Goal: Task Accomplishment & Management: Manage account settings

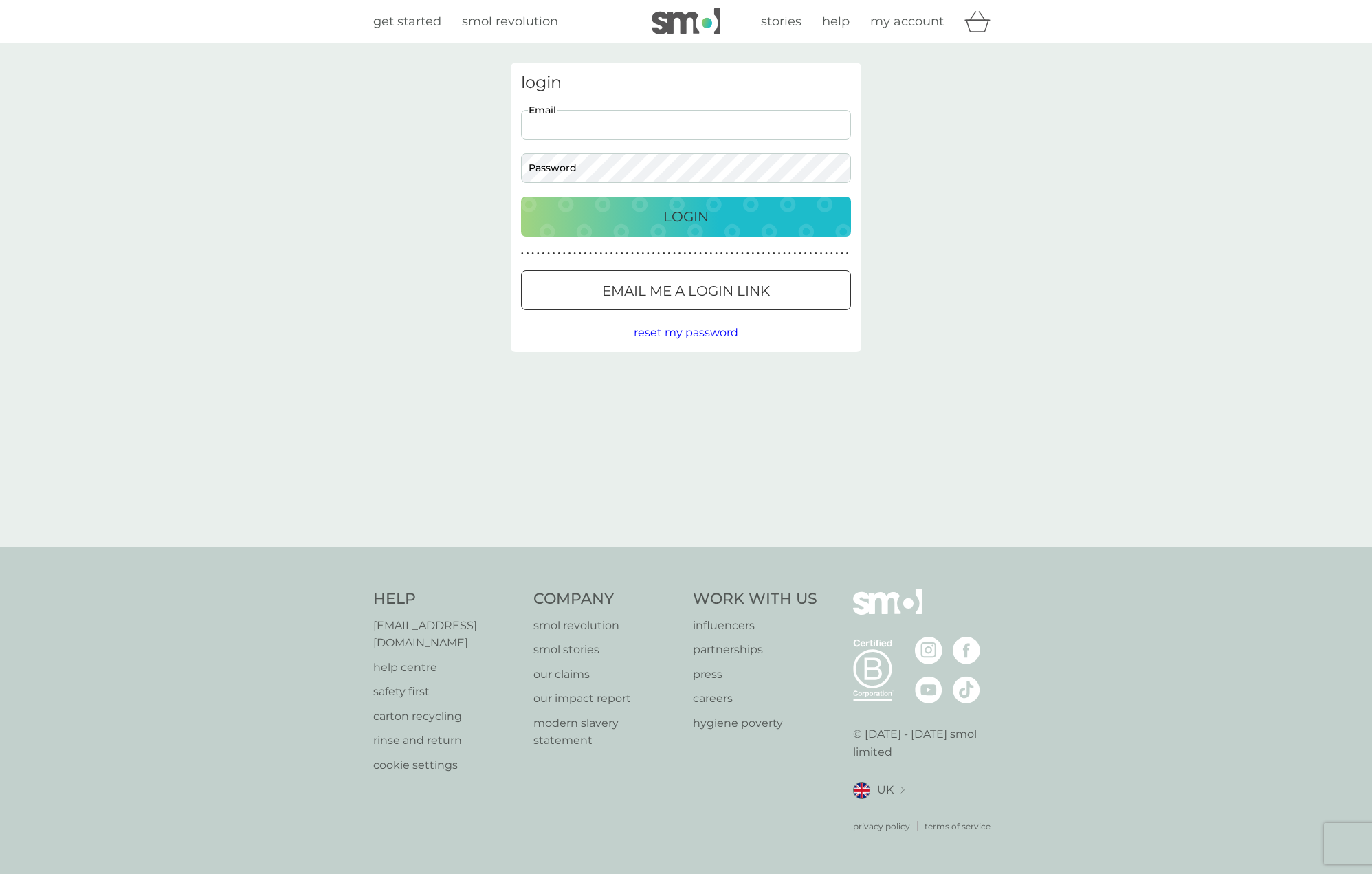
click at [521, 127] on protonpass-control-6baa at bounding box center [521, 125] width 0 height 13
click at [583, 130] on input "Email" at bounding box center [686, 125] width 330 height 30
click at [585, 129] on input "Email" at bounding box center [686, 125] width 330 height 30
type input "kaitai@gmail.com"
click at [632, 224] on div "Login" at bounding box center [686, 217] width 302 height 22
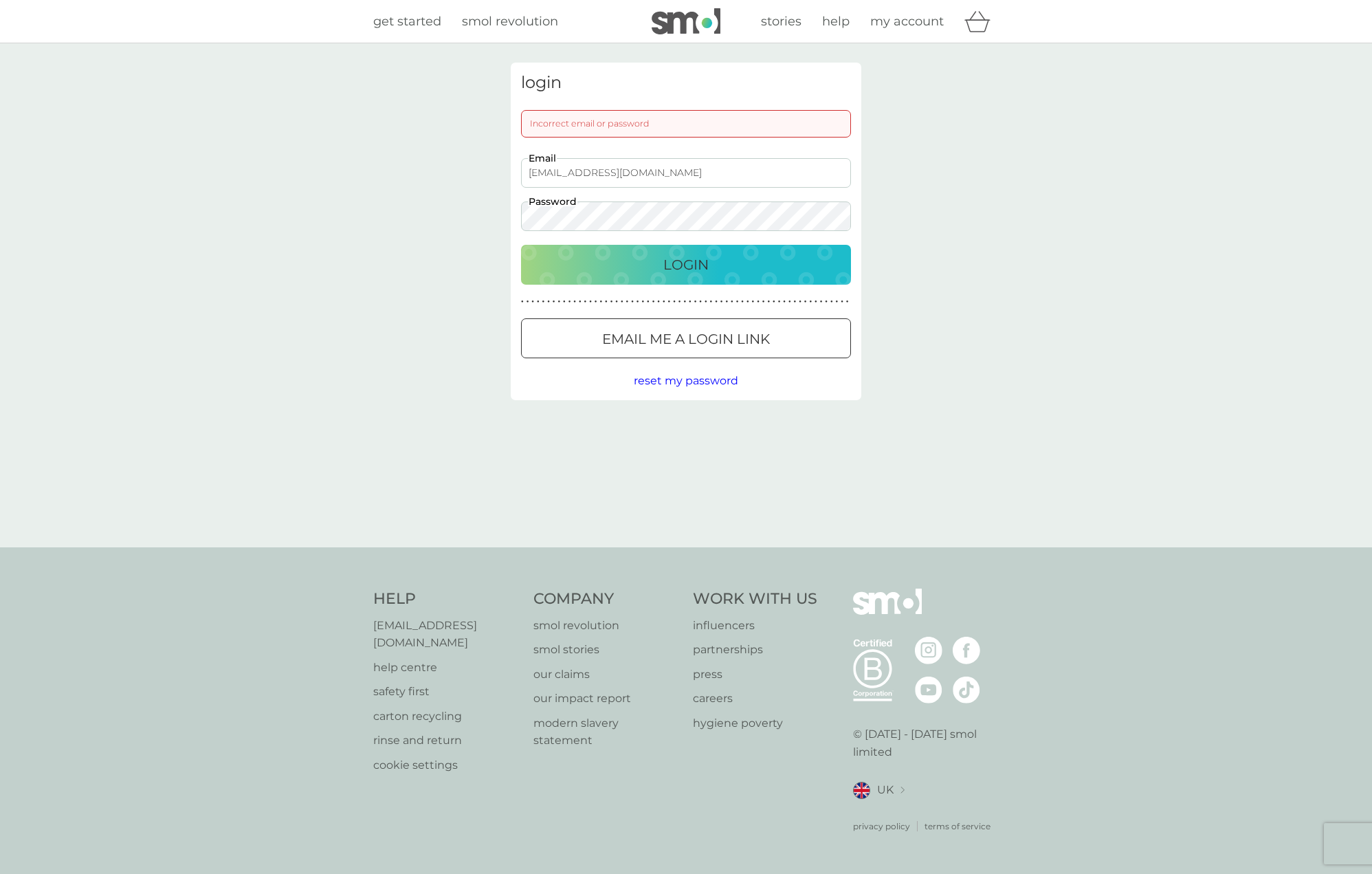
click at [736, 270] on div "Login" at bounding box center [686, 264] width 302 height 22
click at [699, 326] on button "Email me a login link" at bounding box center [686, 338] width 330 height 40
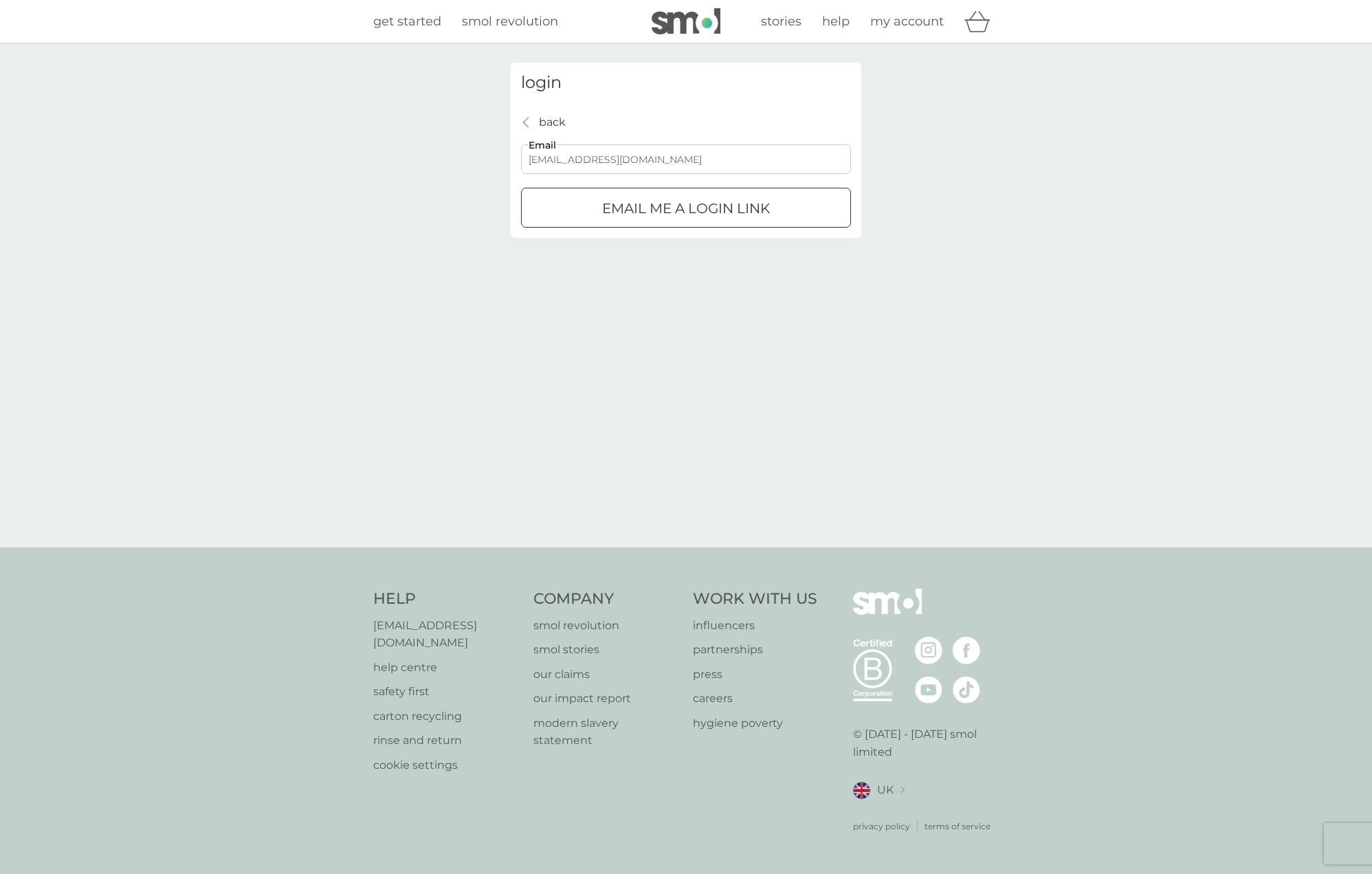
type input "kaitai@gmail.com"
click at [707, 217] on p "Email me a login link" at bounding box center [686, 208] width 168 height 22
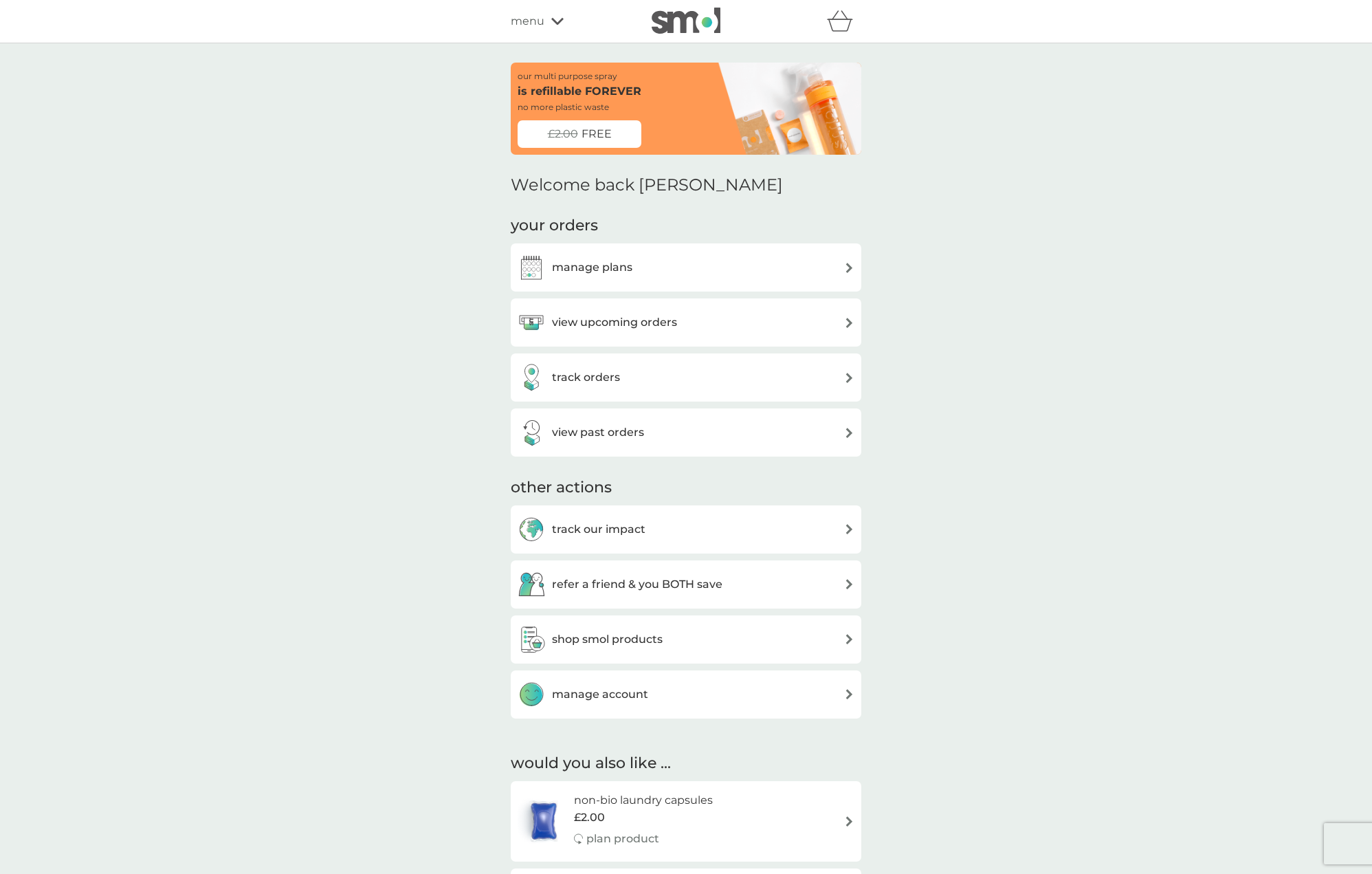
click at [629, 265] on h3 "manage plans" at bounding box center [592, 267] width 81 height 18
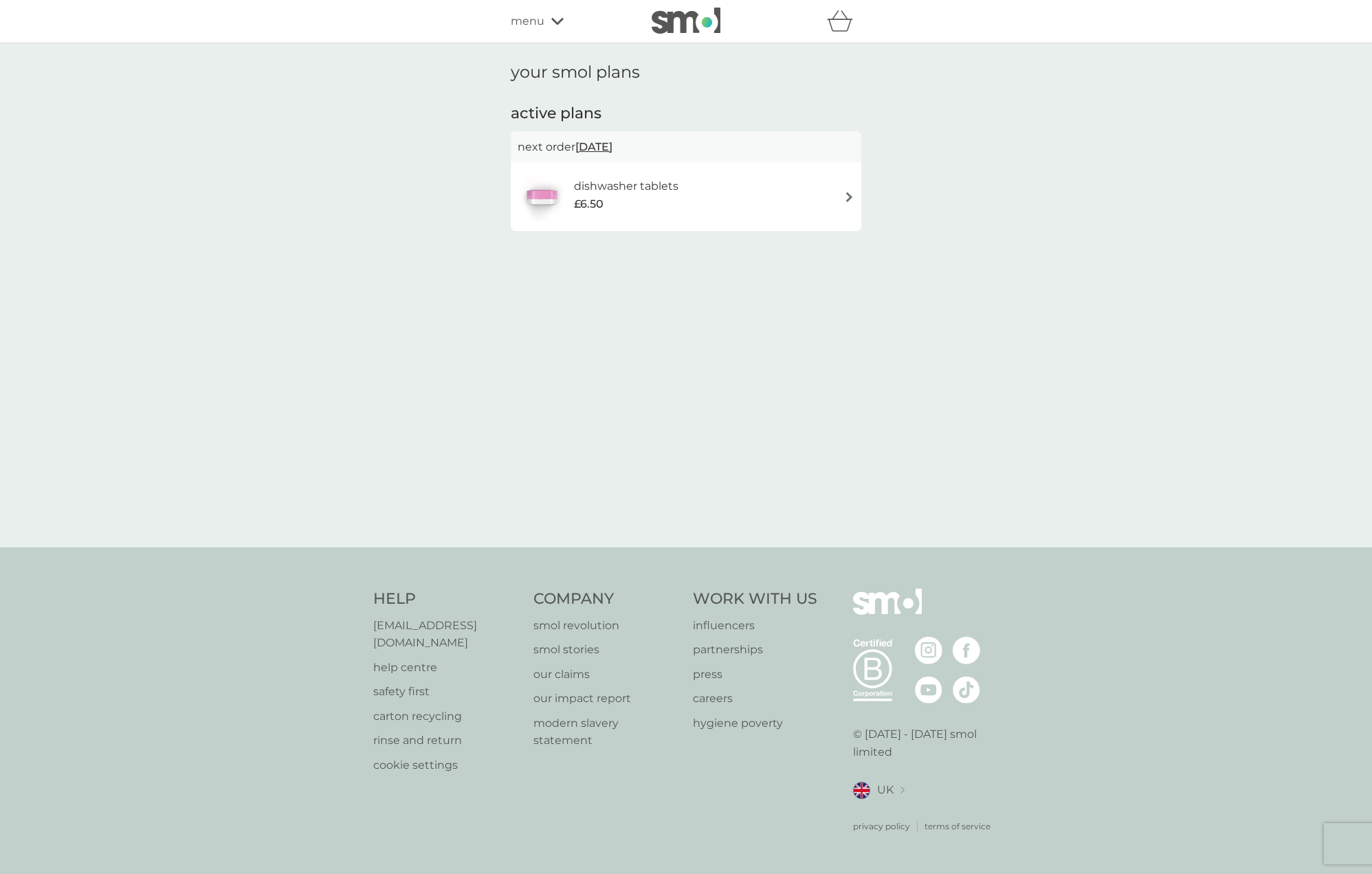
click at [701, 211] on div "dishwasher tablets £6.50" at bounding box center [686, 196] width 337 height 48
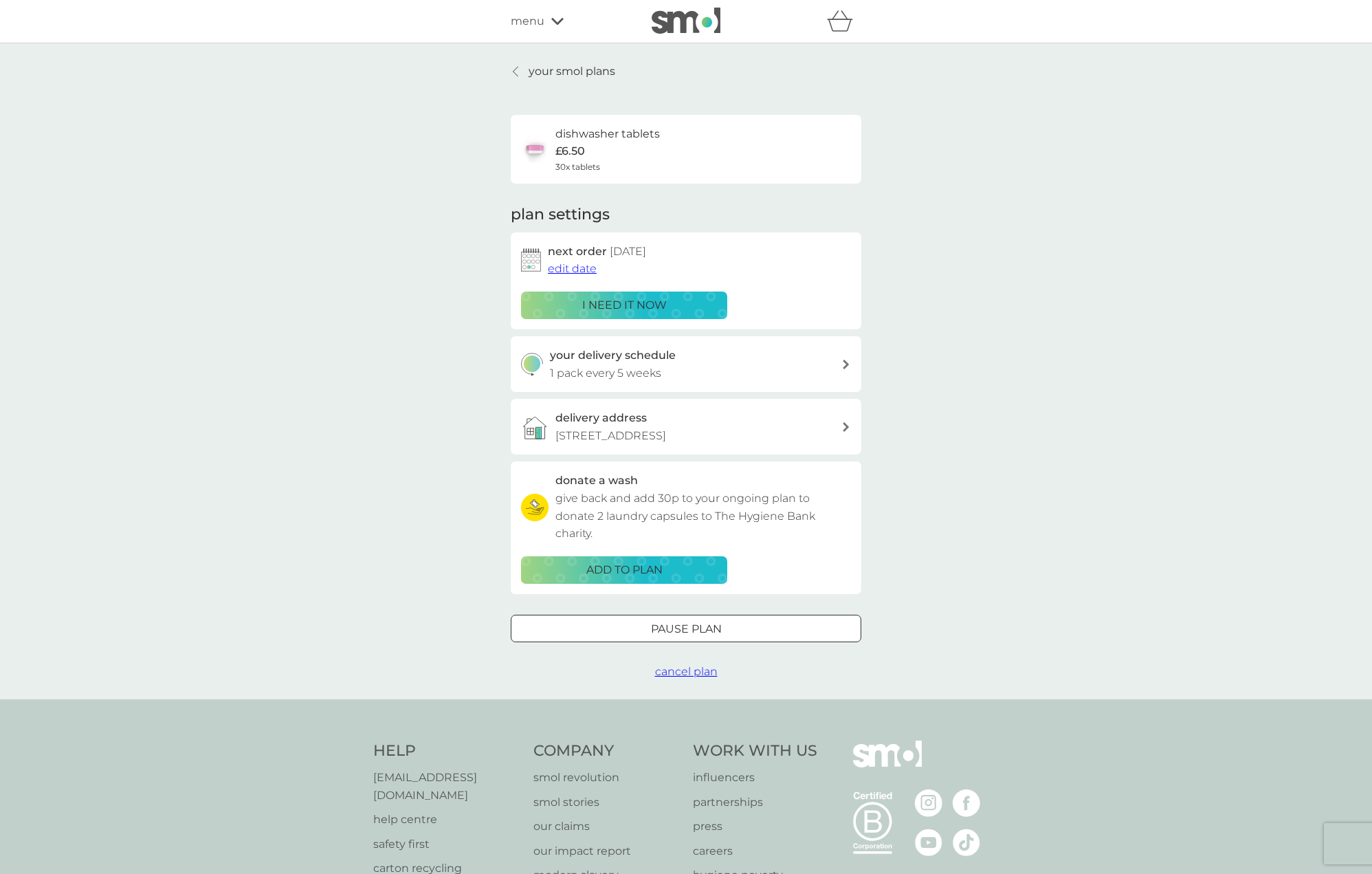
click at [698, 614] on button "Pause plan" at bounding box center [686, 628] width 351 height 27
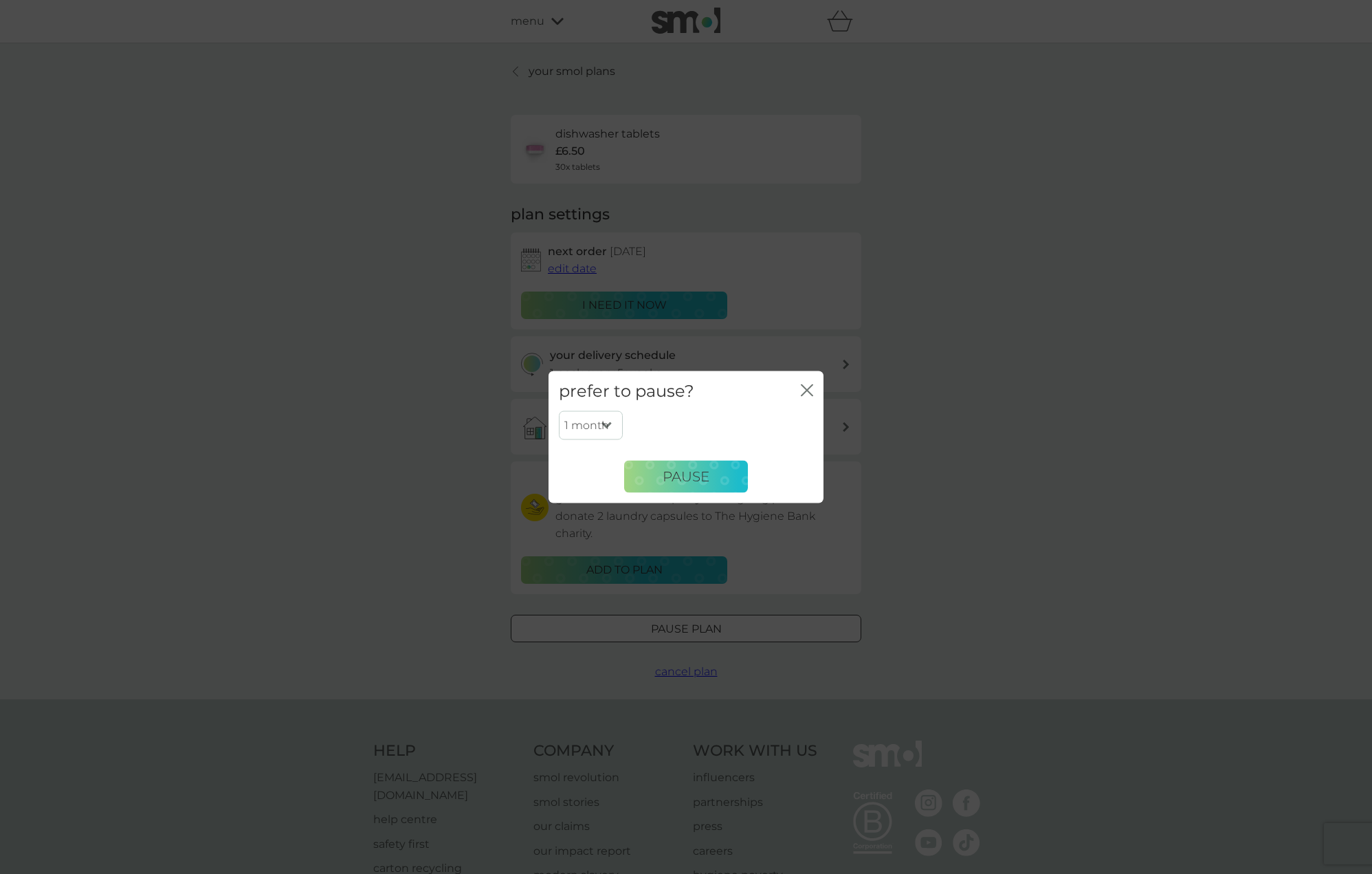
click at [610, 429] on select "1 month 2 months 3 months 4 months 5 months 6 months" at bounding box center [590, 425] width 64 height 29
select select "2"
click at [679, 470] on span "Pause" at bounding box center [686, 476] width 47 height 16
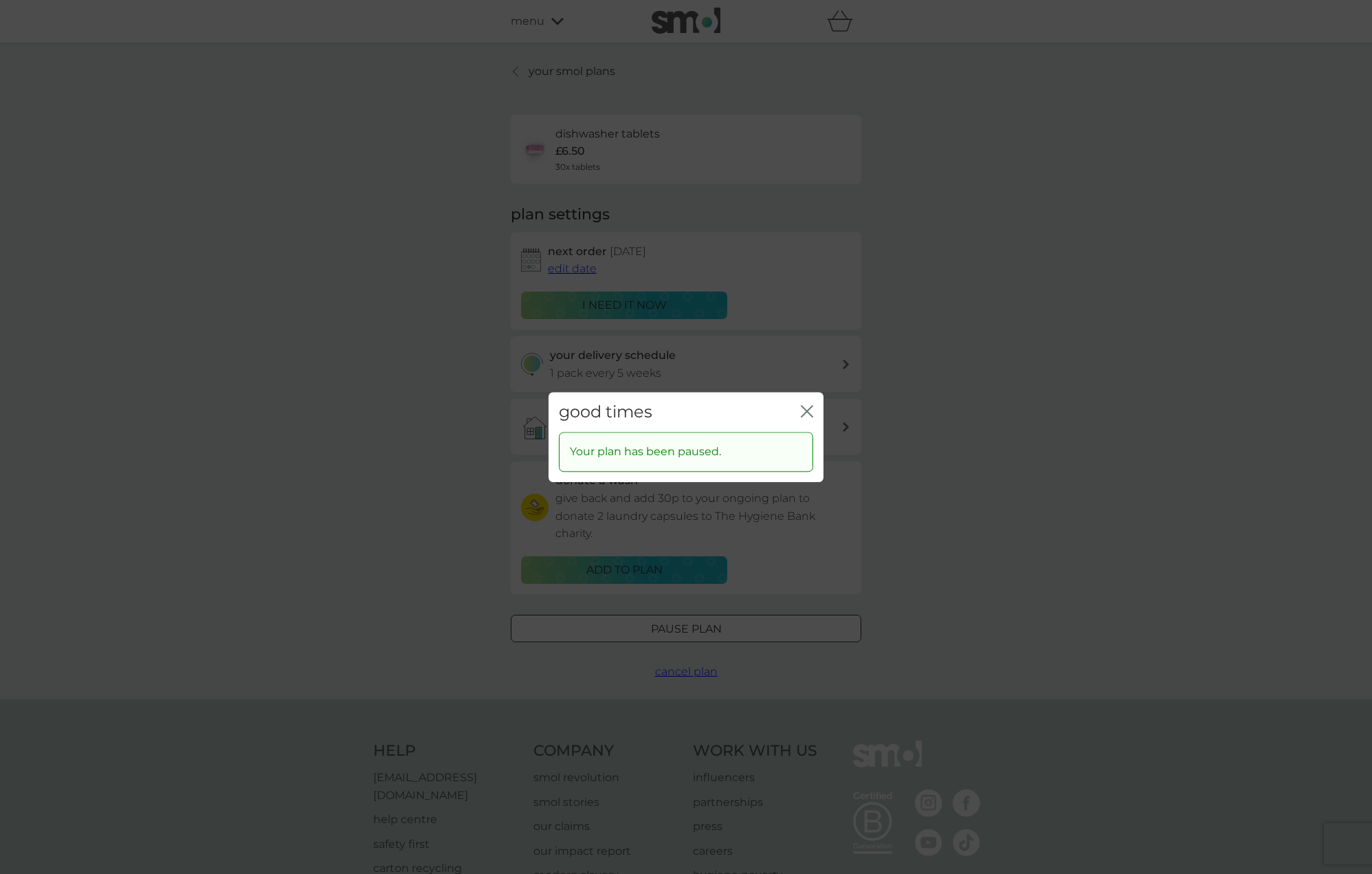
click at [804, 412] on icon "close" at bounding box center [807, 411] width 13 height 13
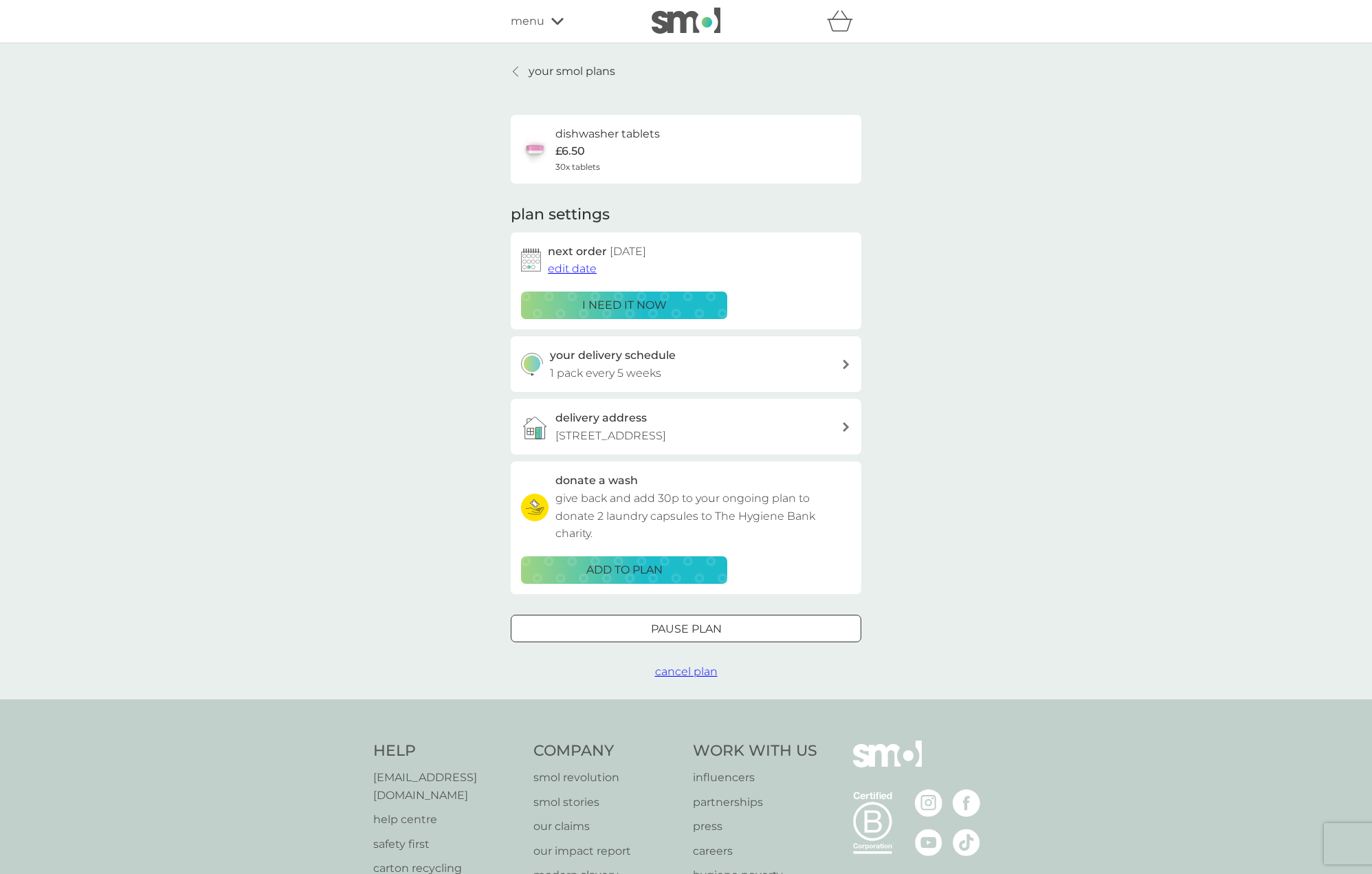
click at [548, 71] on p "your smol plans" at bounding box center [572, 71] width 86 height 18
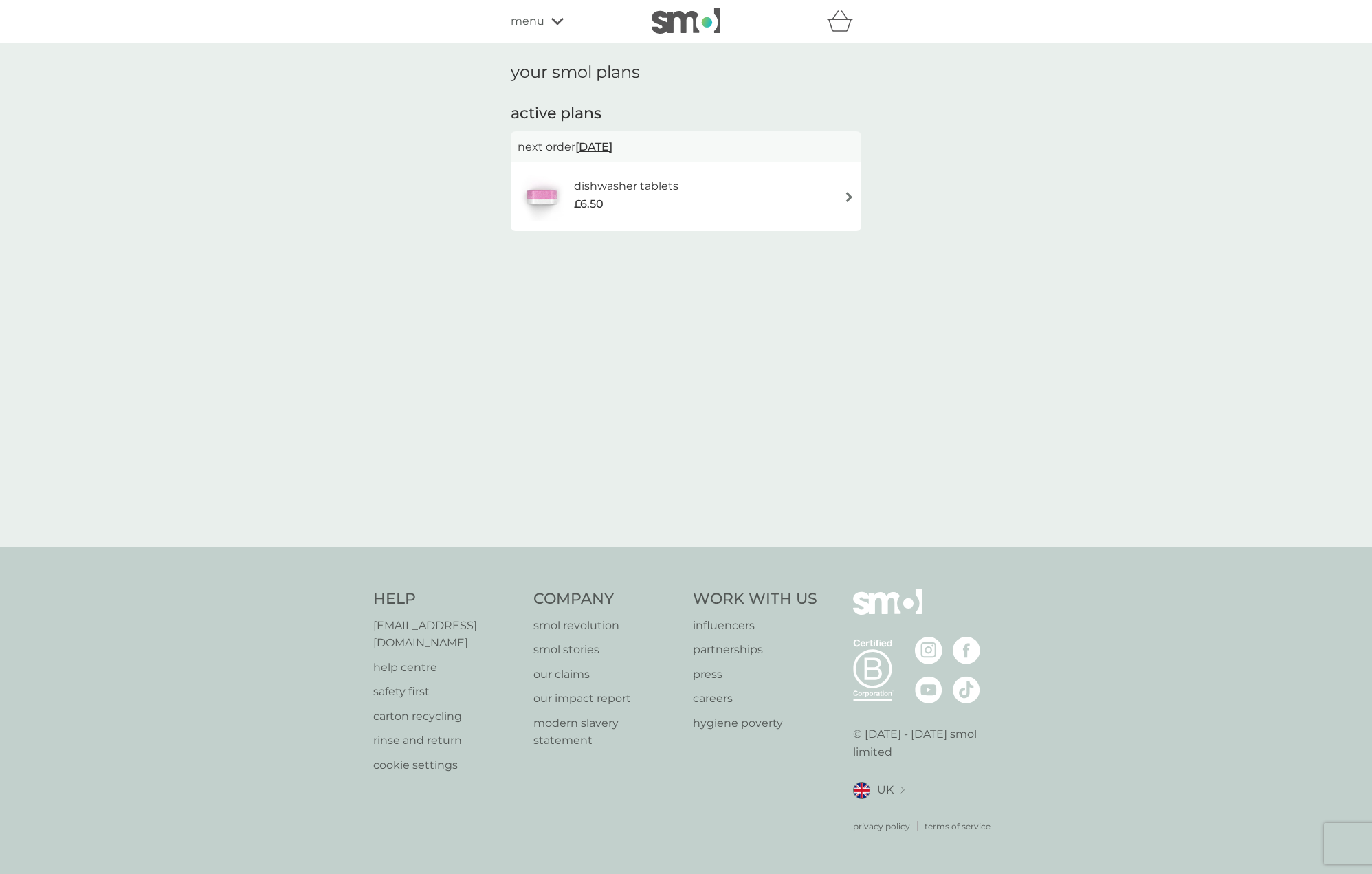
click at [540, 24] on span "menu" at bounding box center [527, 21] width 34 height 18
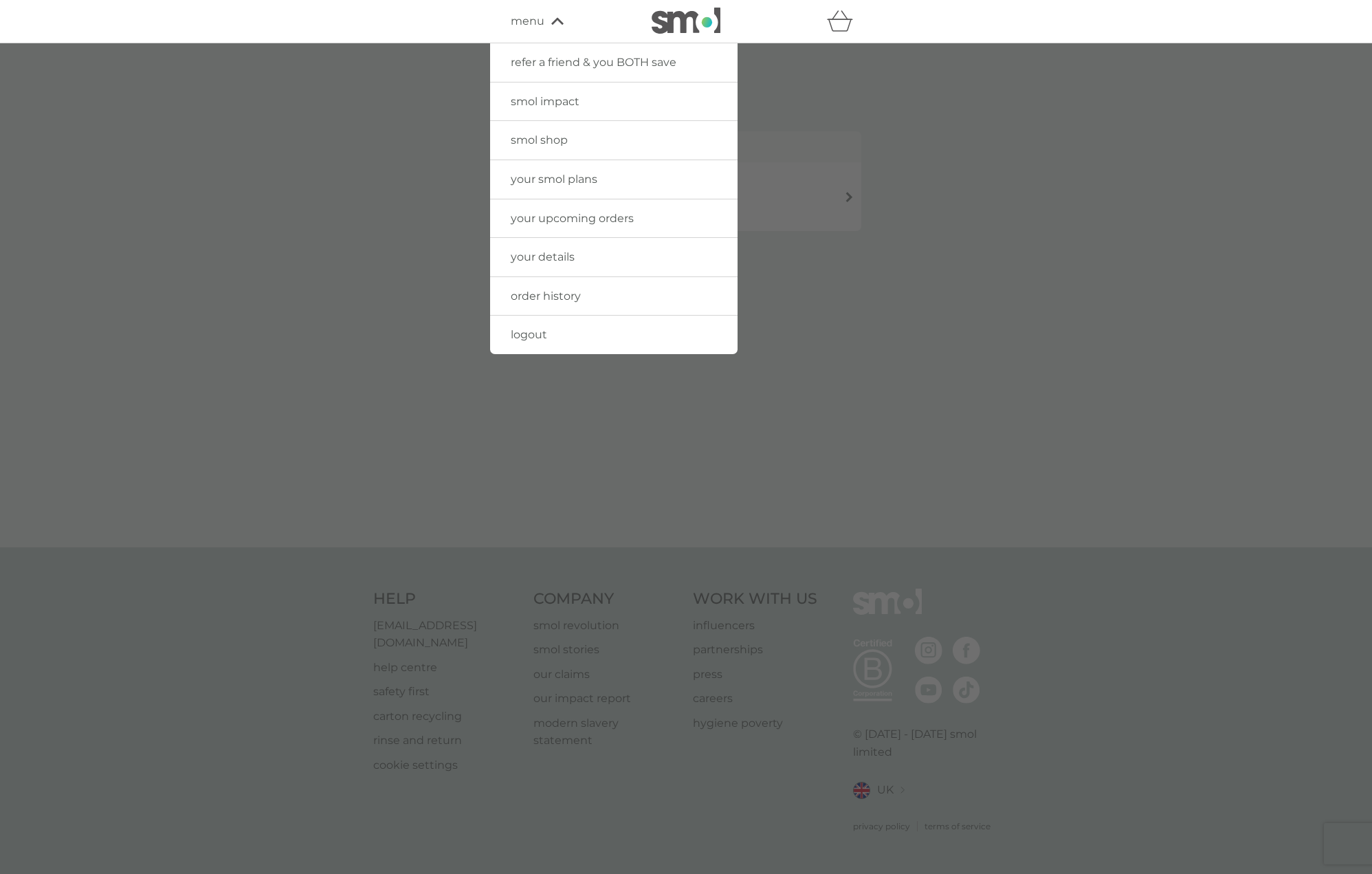
click at [573, 293] on span "order history" at bounding box center [545, 296] width 70 height 13
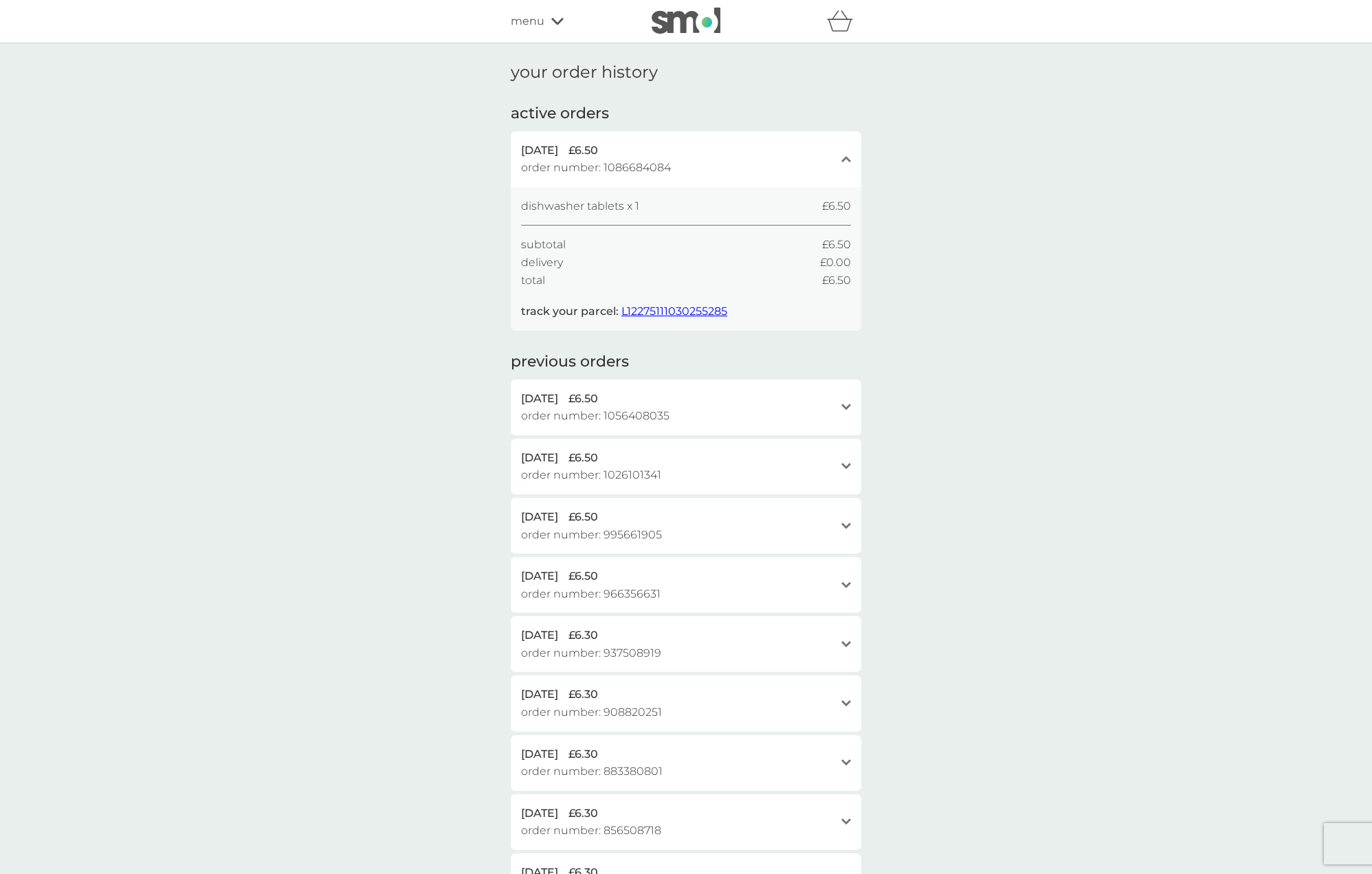
click at [527, 21] on span "menu" at bounding box center [527, 21] width 34 height 18
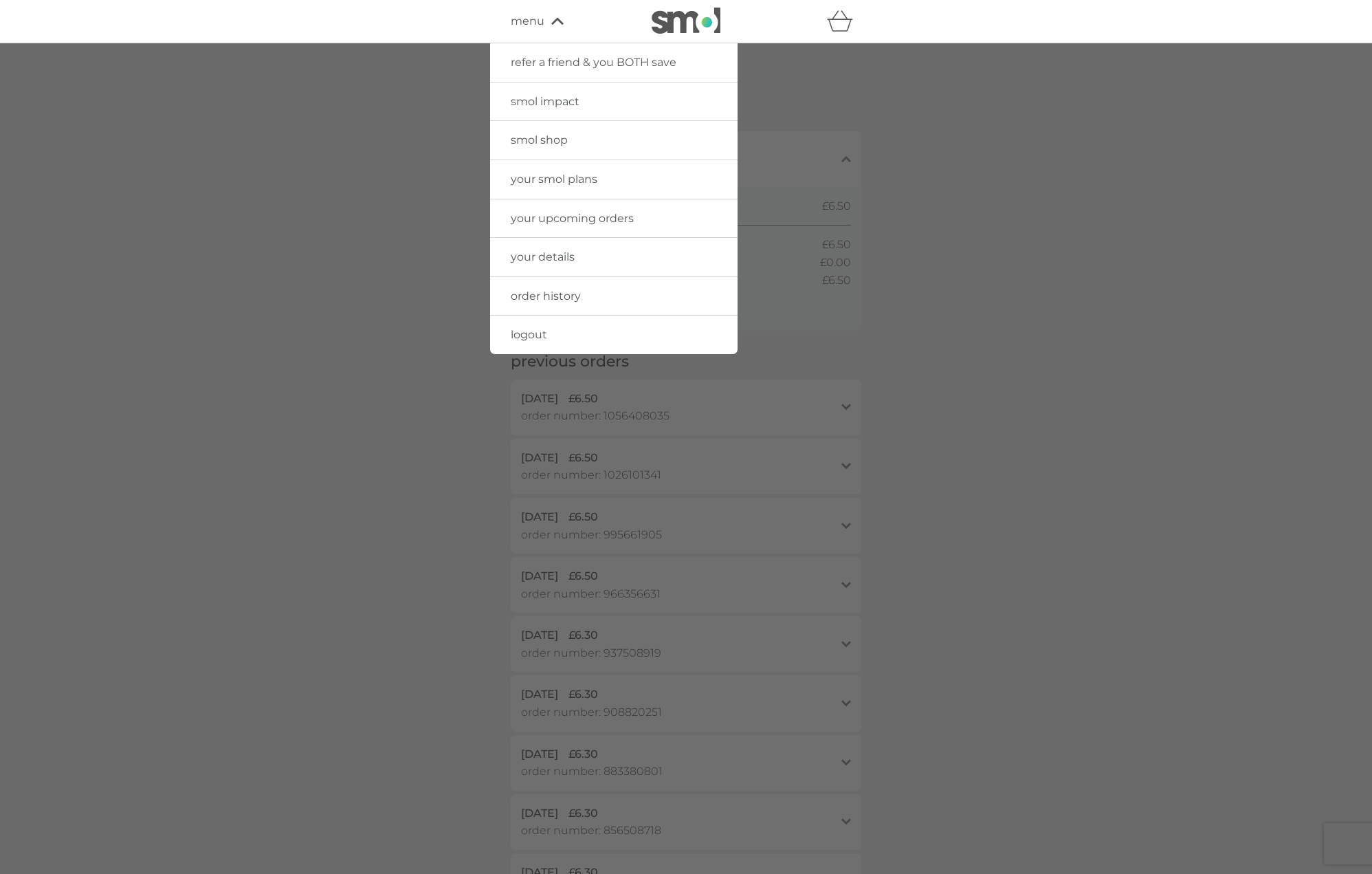
click at [567, 97] on span "smol impact" at bounding box center [545, 101] width 69 height 13
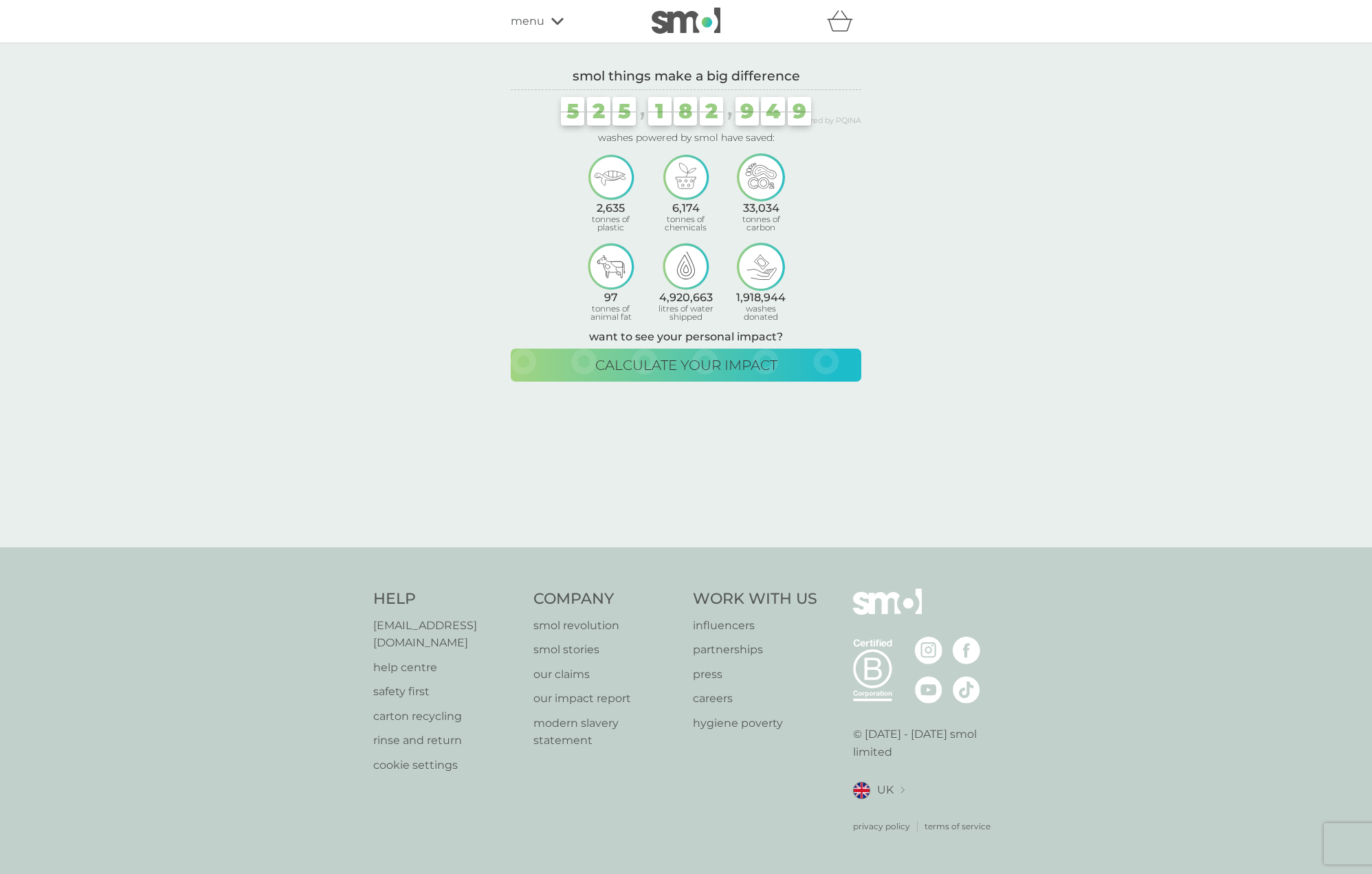
click at [554, 28] on div "menu" at bounding box center [569, 21] width 117 height 18
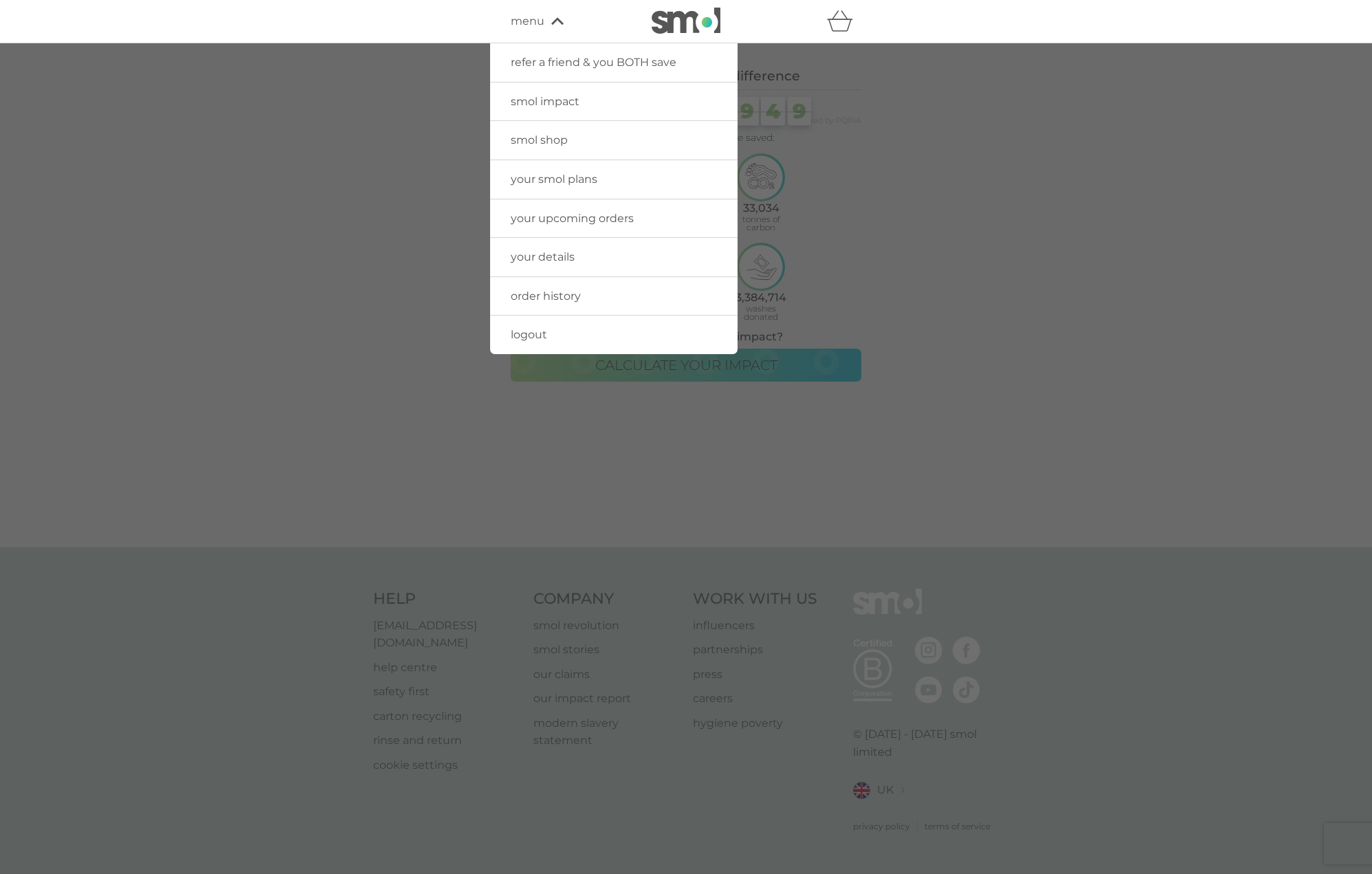
click at [406, 252] on div at bounding box center [686, 480] width 1372 height 874
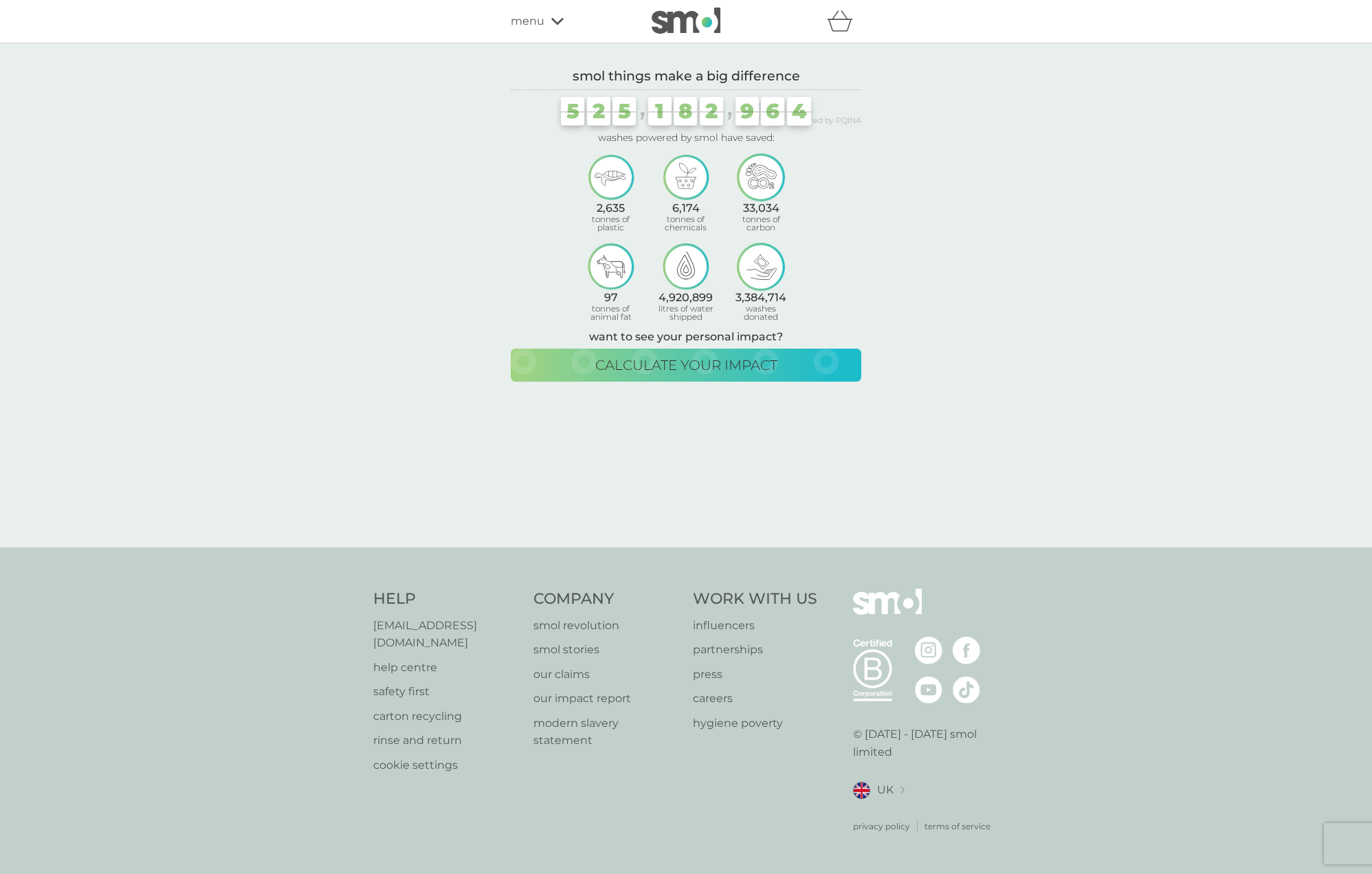
click at [554, 27] on div "menu" at bounding box center [569, 21] width 117 height 18
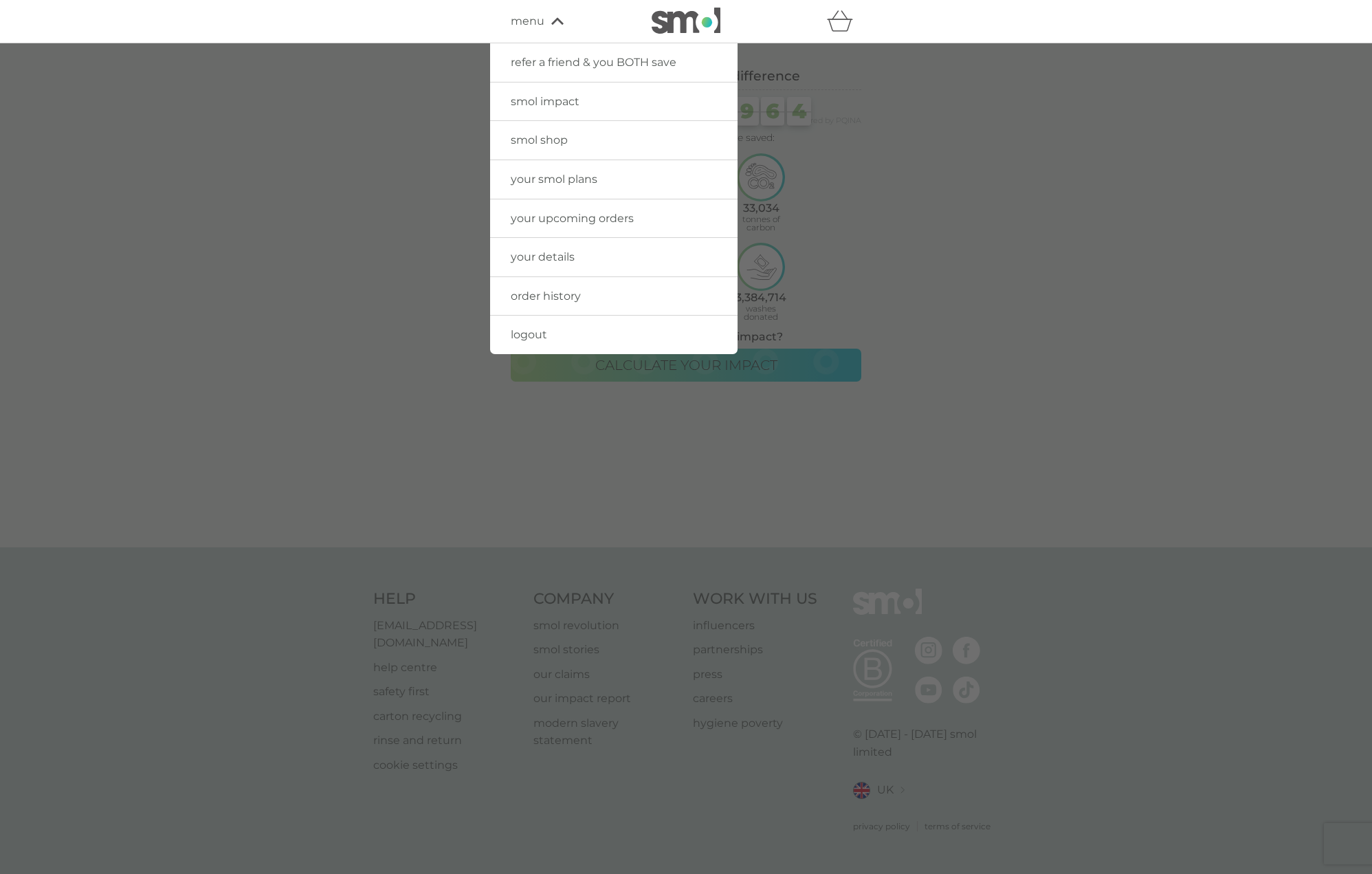
click at [544, 336] on span "logout" at bounding box center [529, 334] width 36 height 13
